Goal: Navigation & Orientation: Find specific page/section

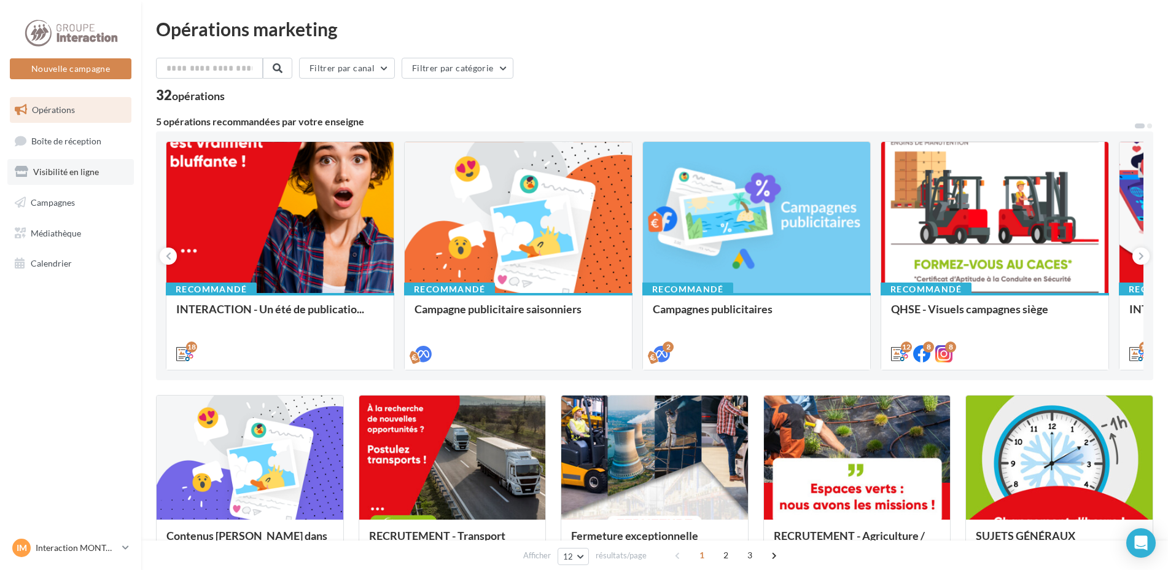
click at [51, 165] on link "Visibilité en ligne" at bounding box center [70, 172] width 126 height 26
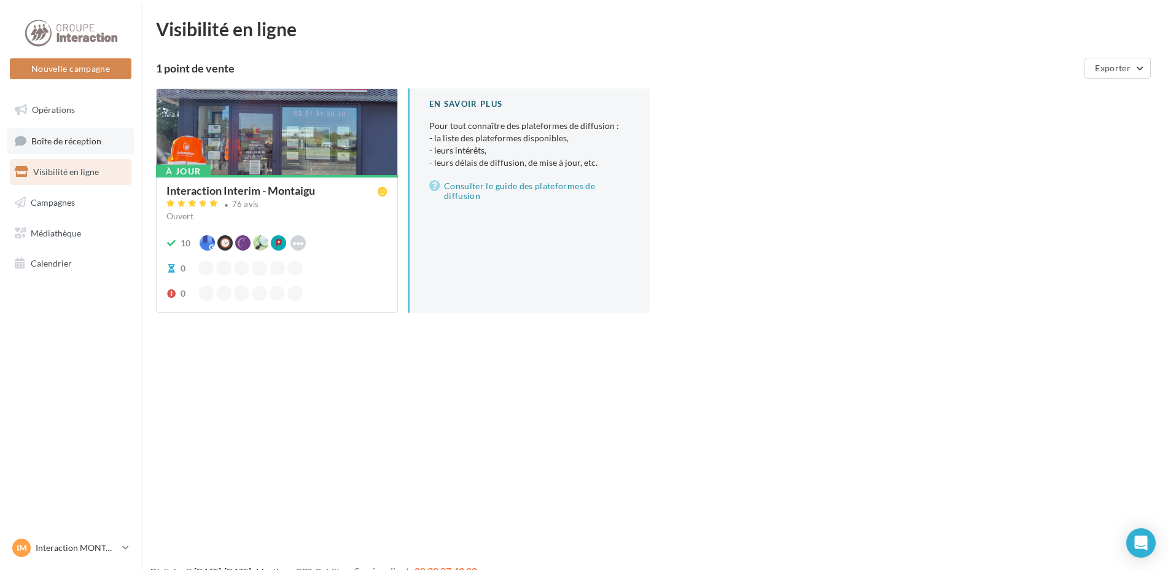
click at [57, 142] on span "Boîte de réception" at bounding box center [66, 140] width 70 height 10
